Goal: Task Accomplishment & Management: Manage account settings

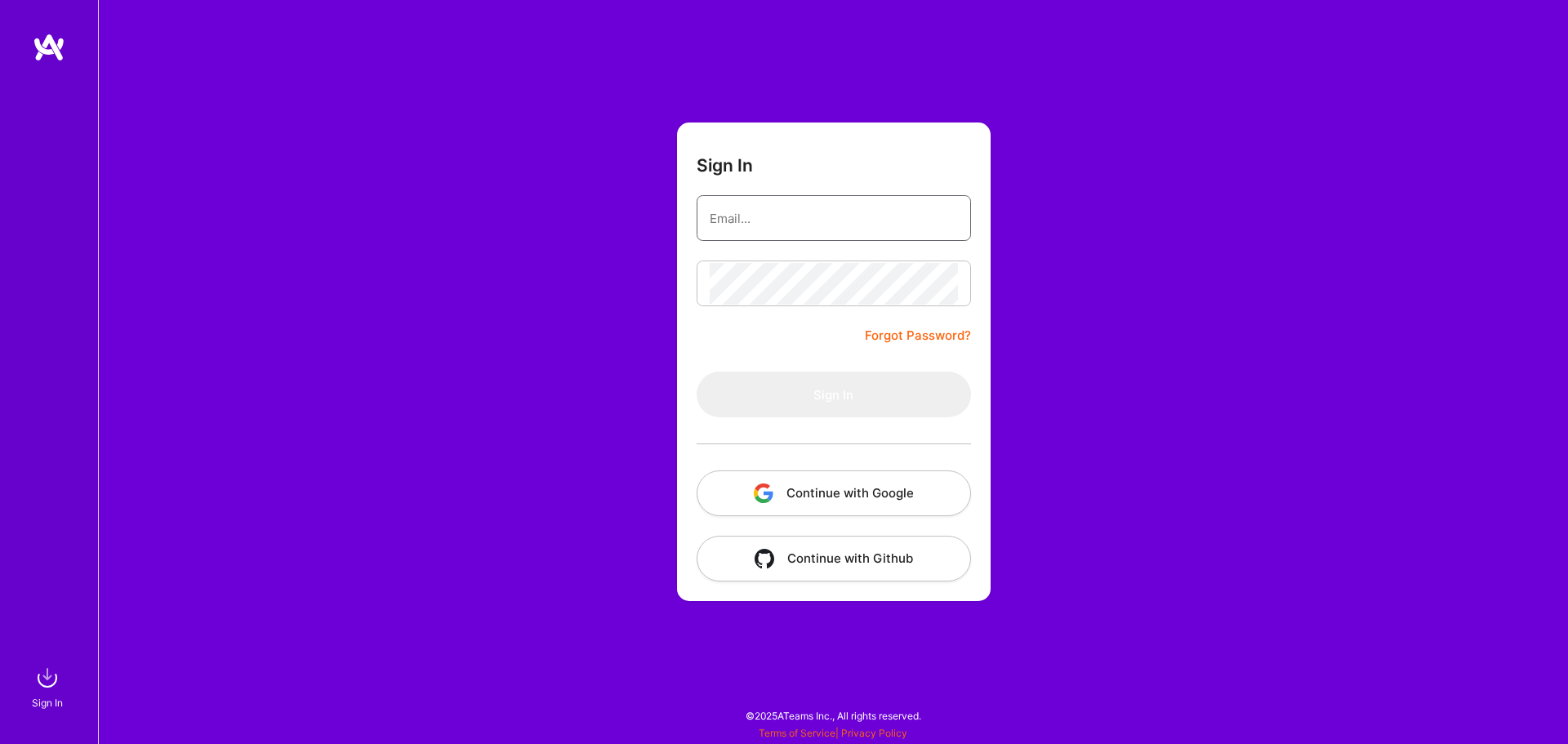
type input "[EMAIL_ADDRESS][DOMAIN_NAME]"
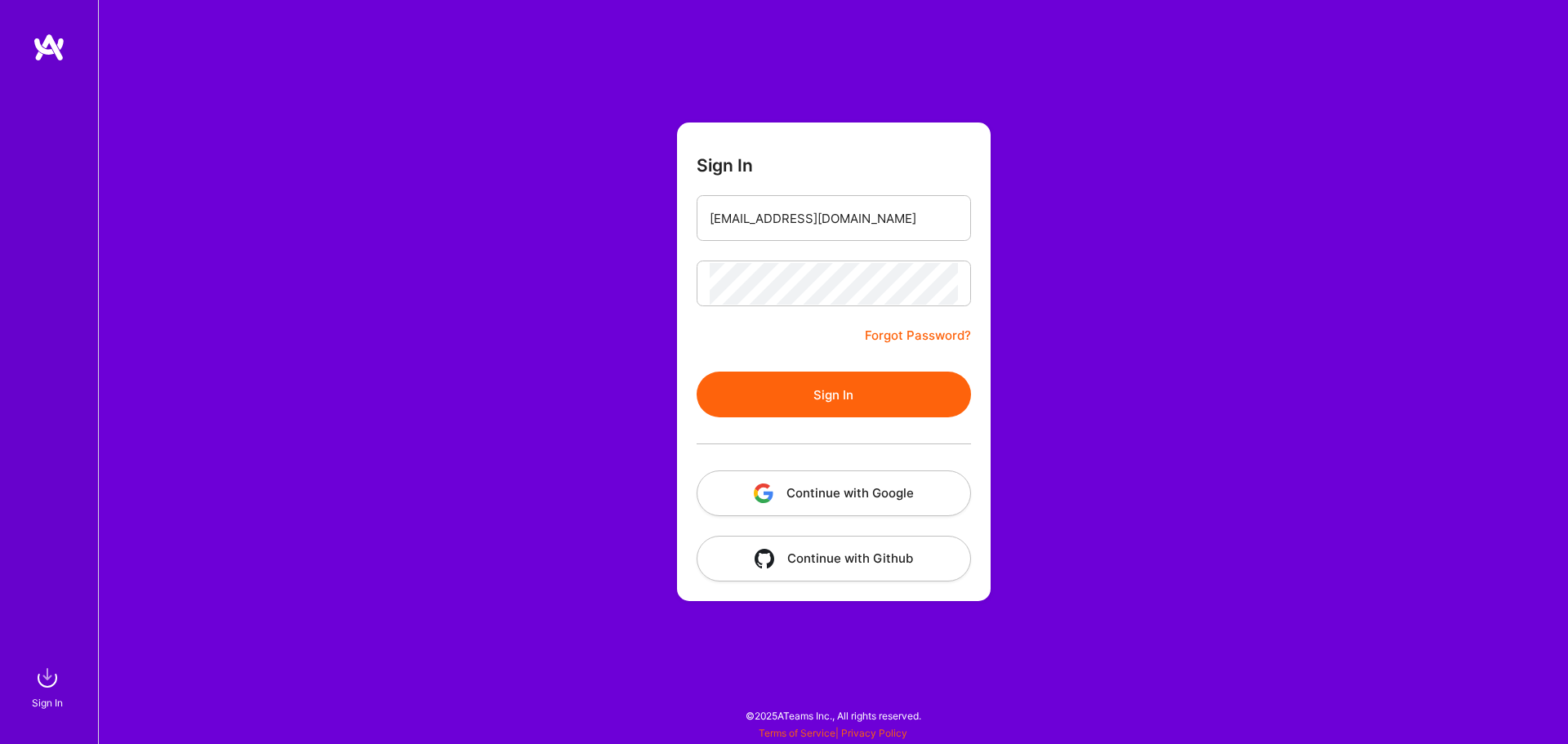
click at [798, 347] on form "Sign In [EMAIL_ADDRESS][DOMAIN_NAME] Forgot Password? Sign In Continue with Goo…" at bounding box center [833, 362] width 313 height 478
click at [824, 390] on button "Sign In" at bounding box center [833, 395] width 274 height 46
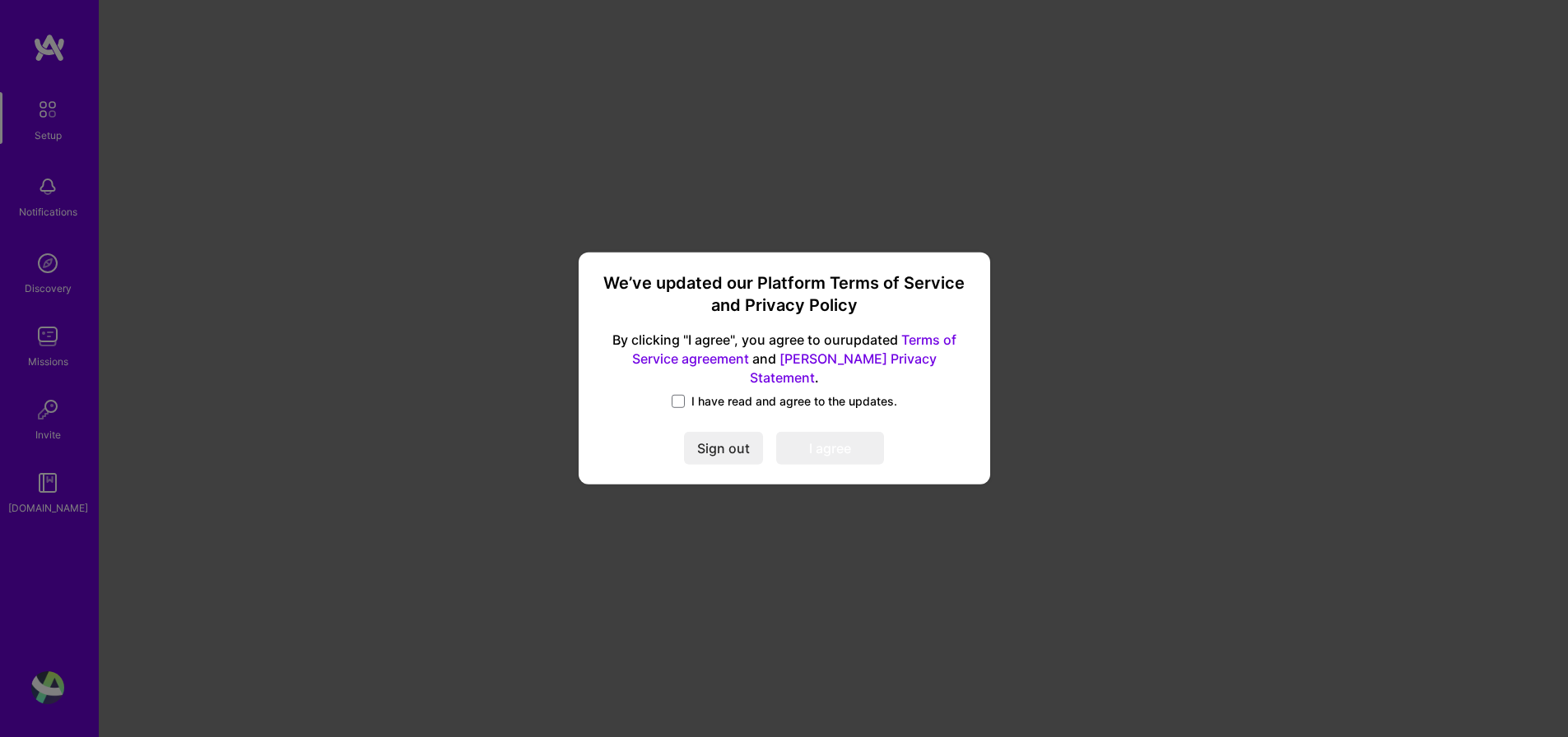
click at [761, 394] on span "I have read and agree to the updates." at bounding box center [794, 401] width 206 height 16
click at [0, 0] on input "I have read and agree to the updates." at bounding box center [0, 0] width 0 height 0
click at [834, 439] on button "I agree" at bounding box center [830, 449] width 108 height 33
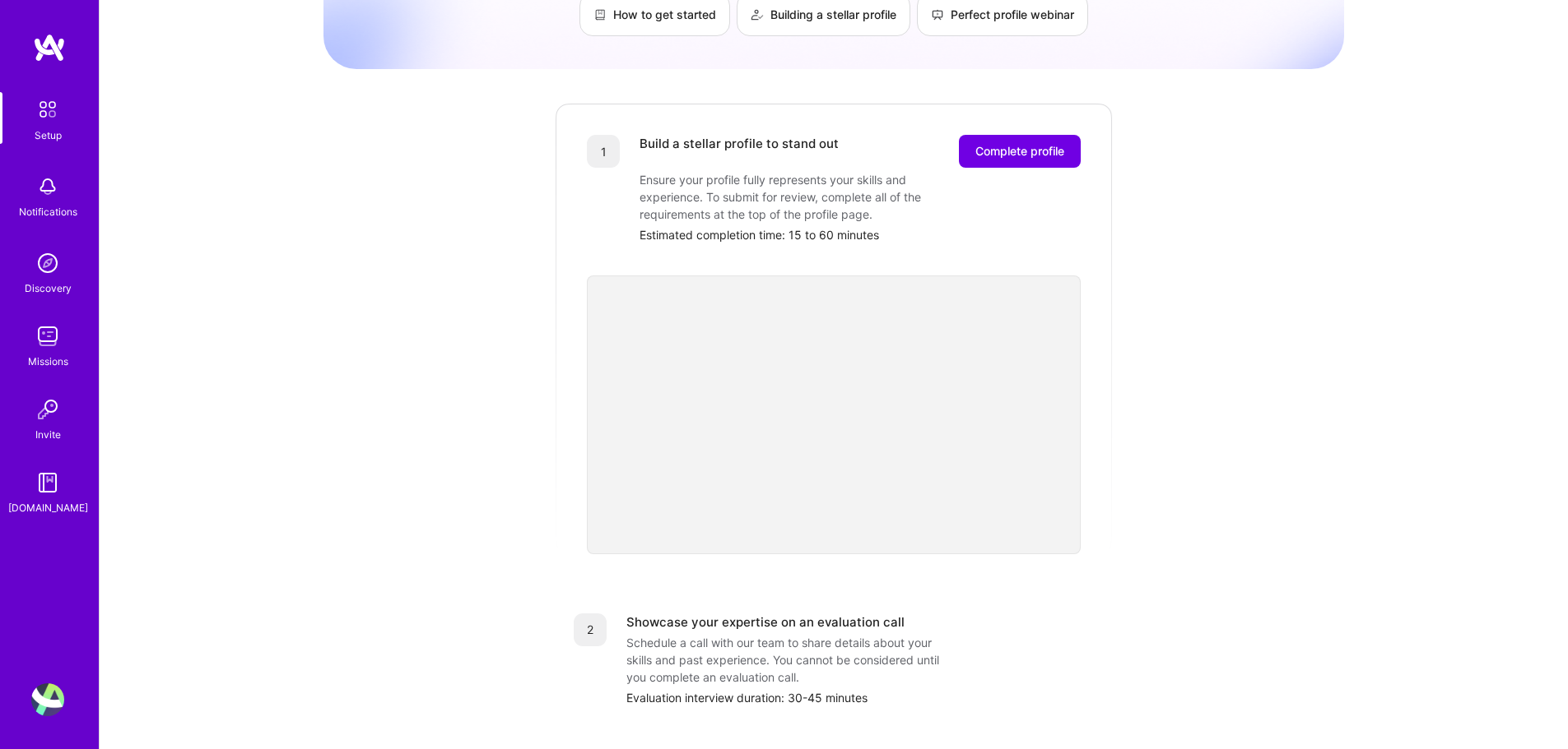
scroll to position [247, 0]
